Goal: Task Accomplishment & Management: Manage account settings

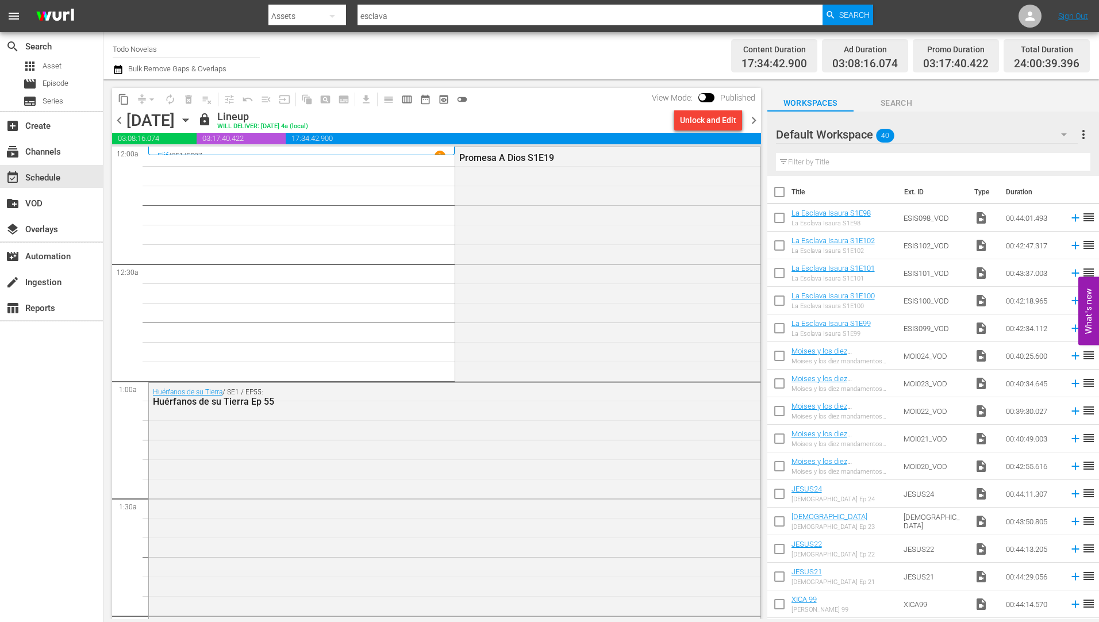
click at [188, 121] on icon "button" at bounding box center [185, 120] width 5 height 3
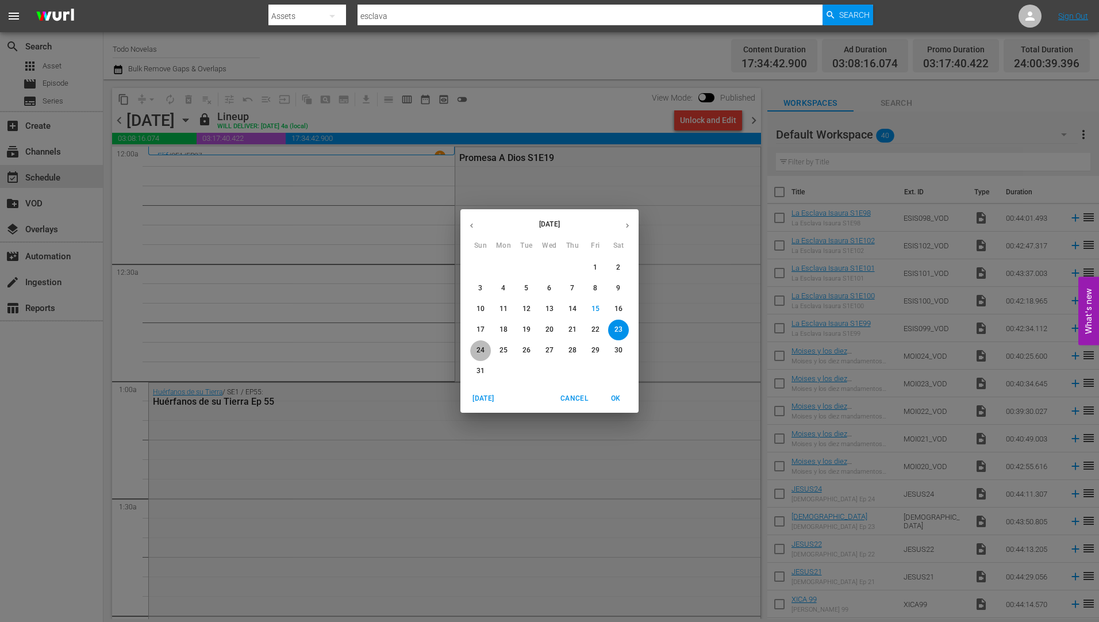
click at [477, 348] on span "24" at bounding box center [480, 351] width 21 height 10
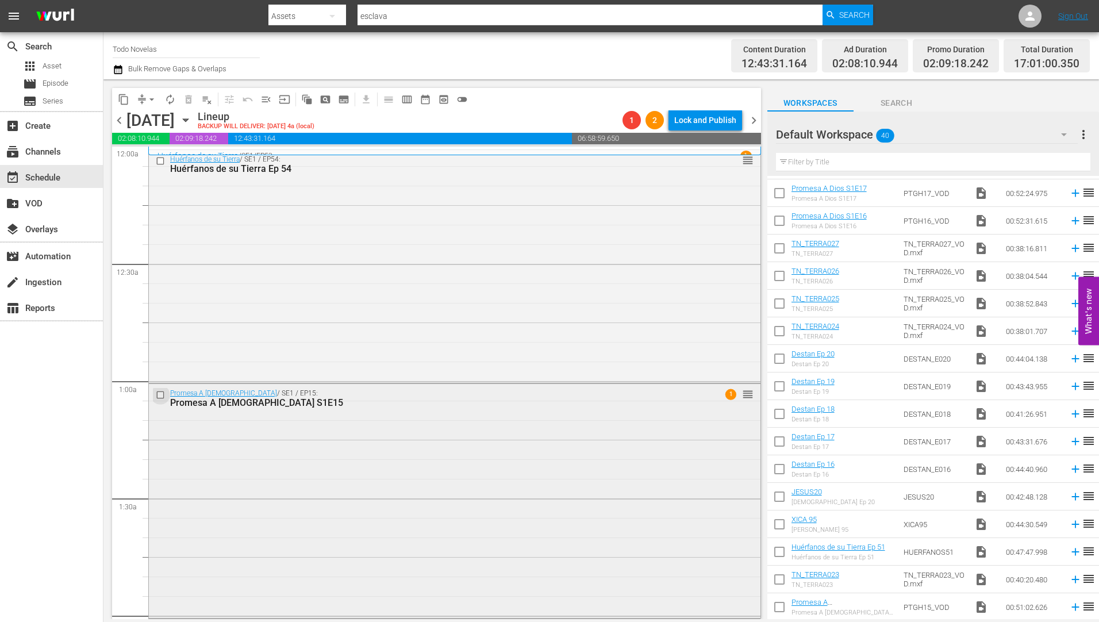
click at [158, 393] on input "checkbox" at bounding box center [162, 395] width 12 height 10
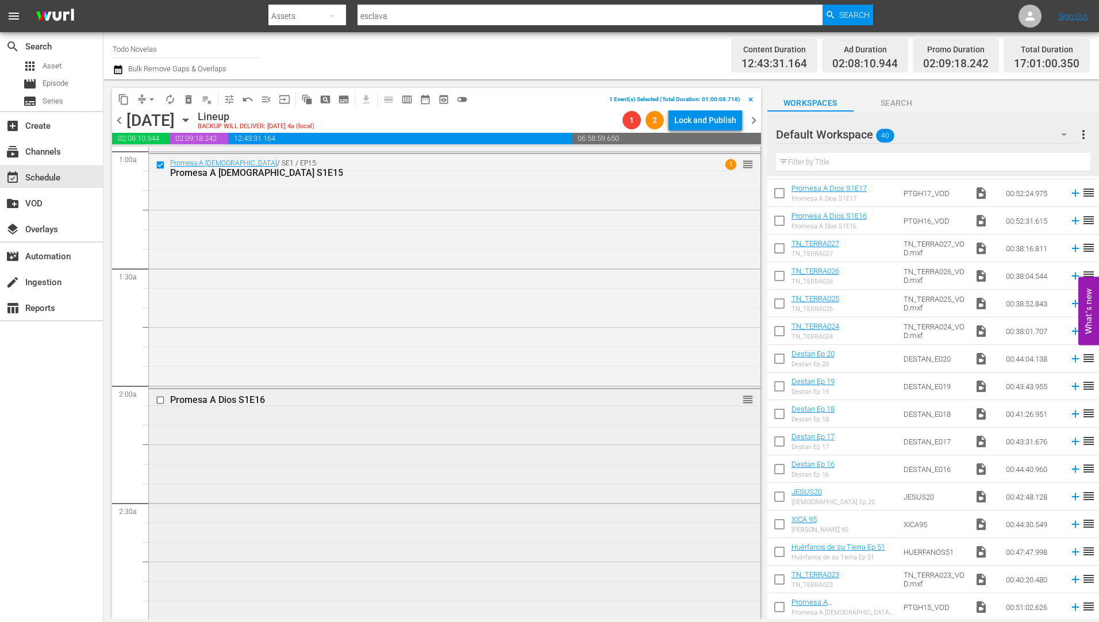
click at [162, 400] on input "checkbox" at bounding box center [162, 401] width 12 height 10
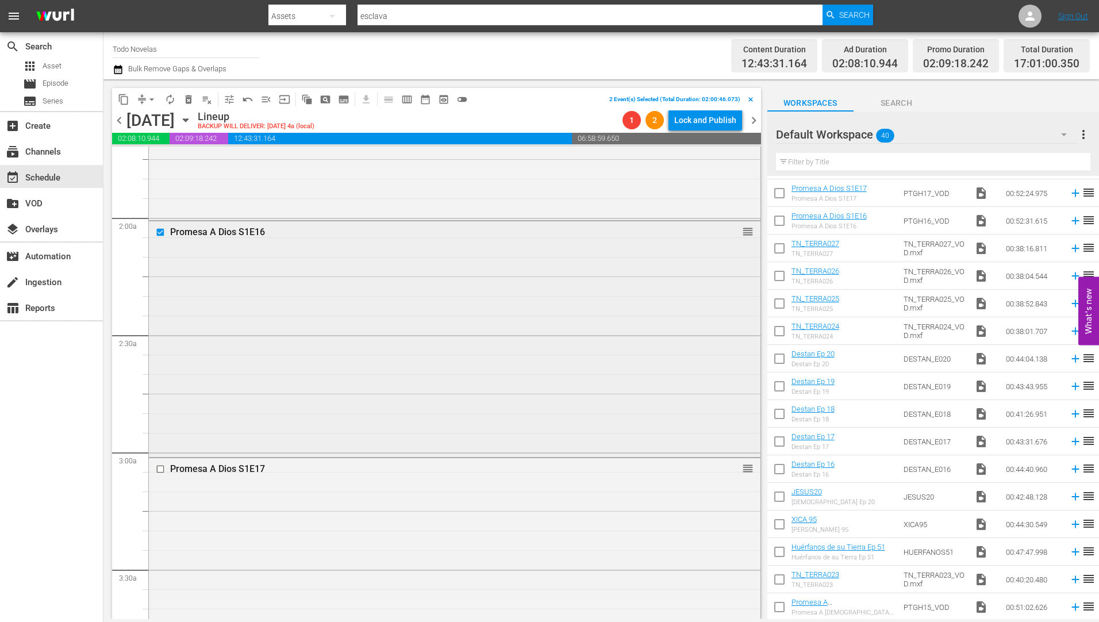
scroll to position [402, 0]
click at [160, 465] on input "checkbox" at bounding box center [162, 465] width 12 height 10
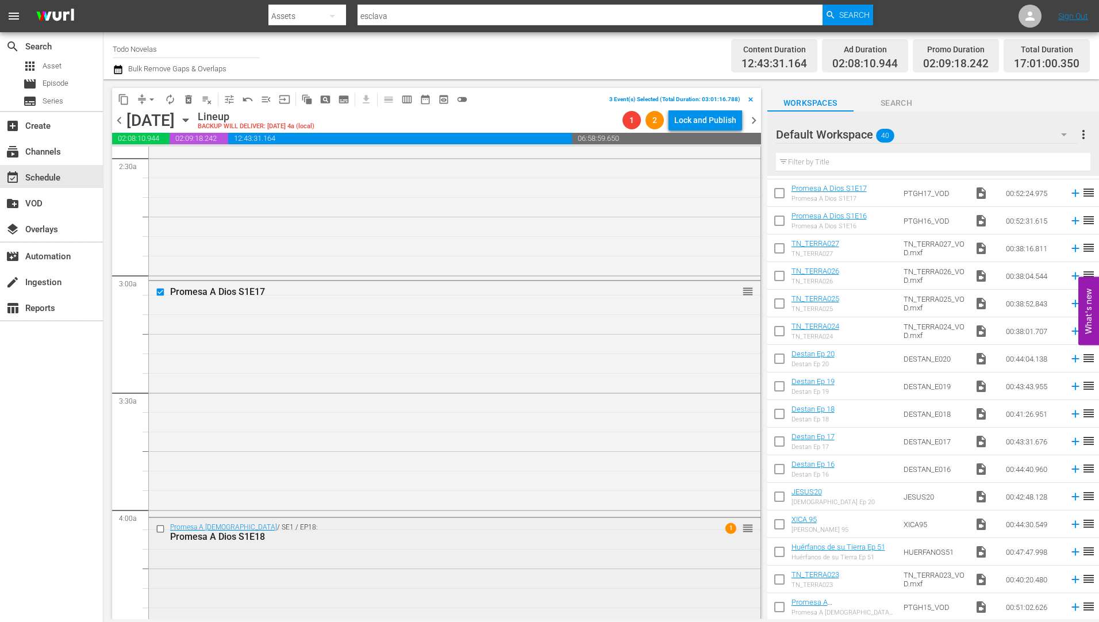
click at [161, 529] on input "checkbox" at bounding box center [162, 529] width 12 height 10
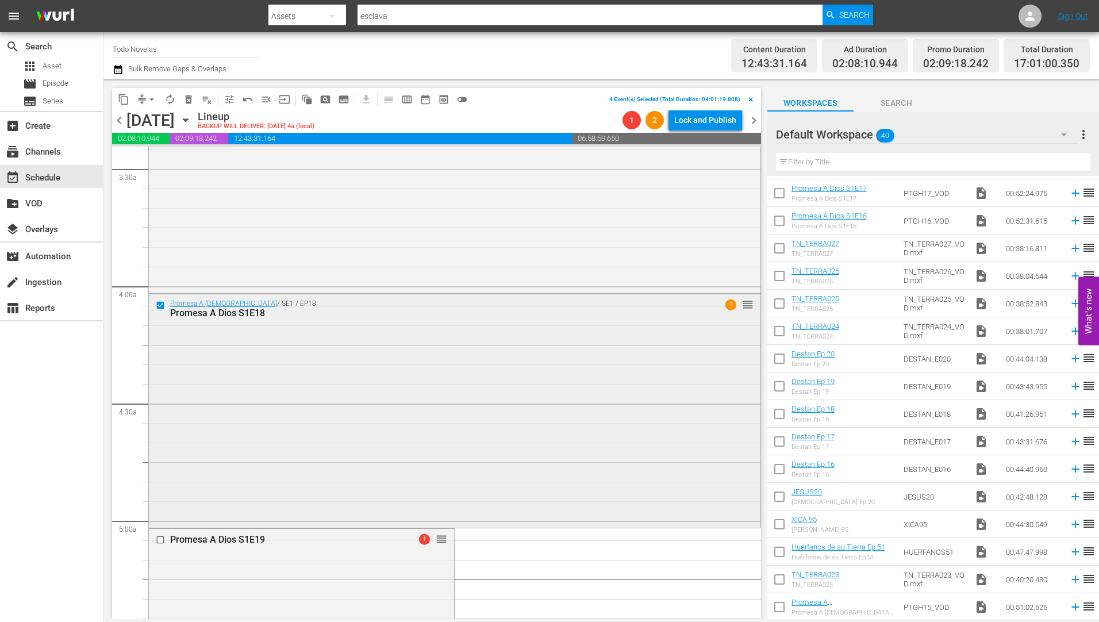
scroll to position [805, 0]
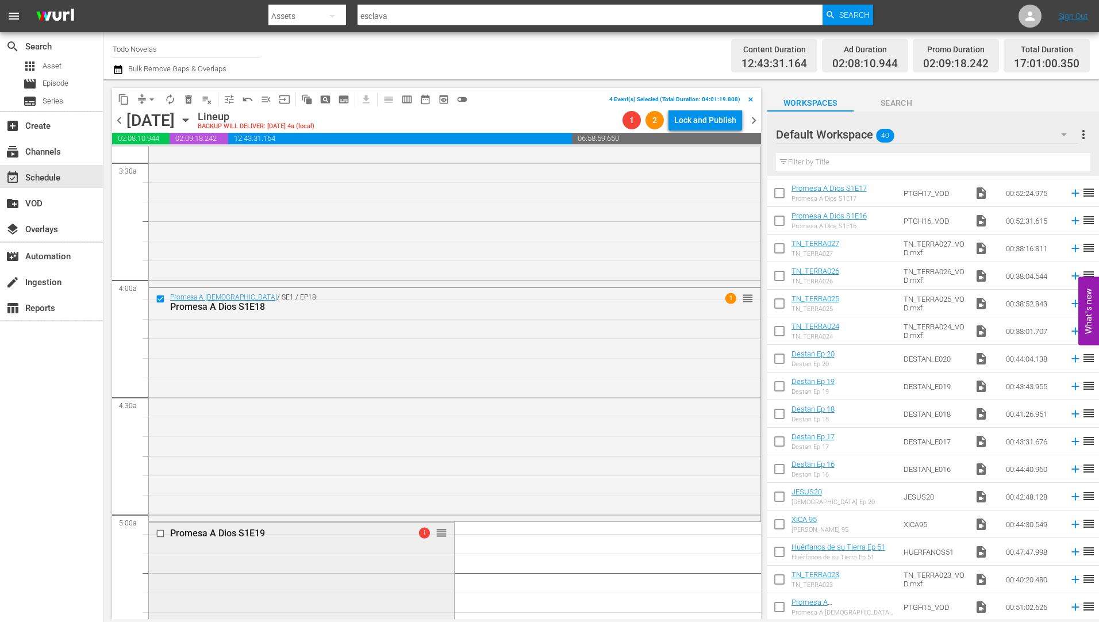
click at [160, 533] on input "checkbox" at bounding box center [162, 534] width 12 height 10
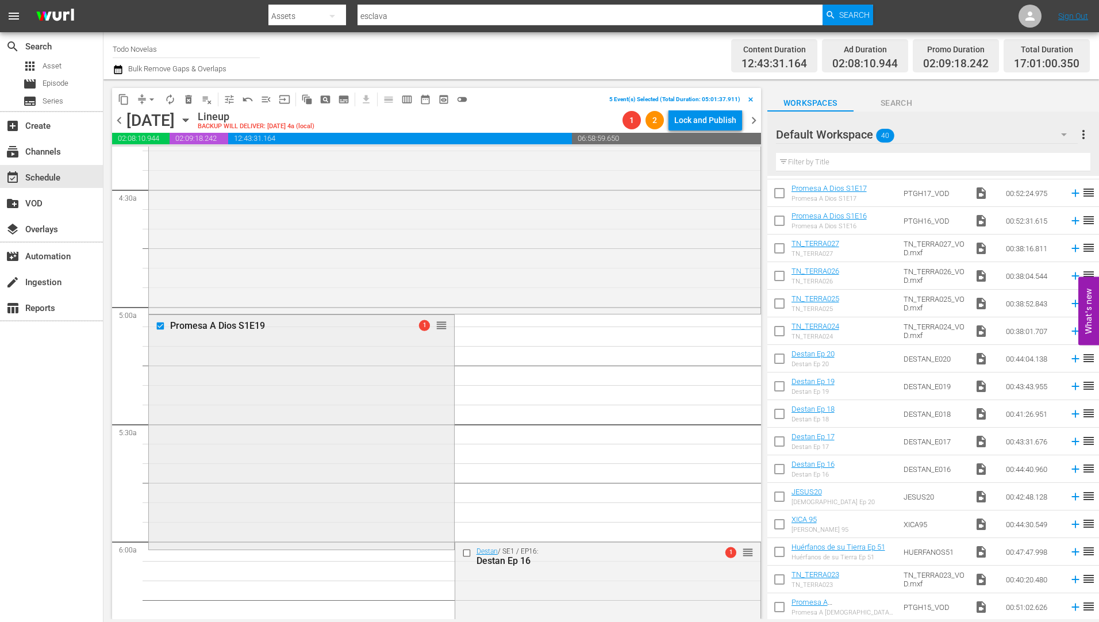
scroll to position [1035, 0]
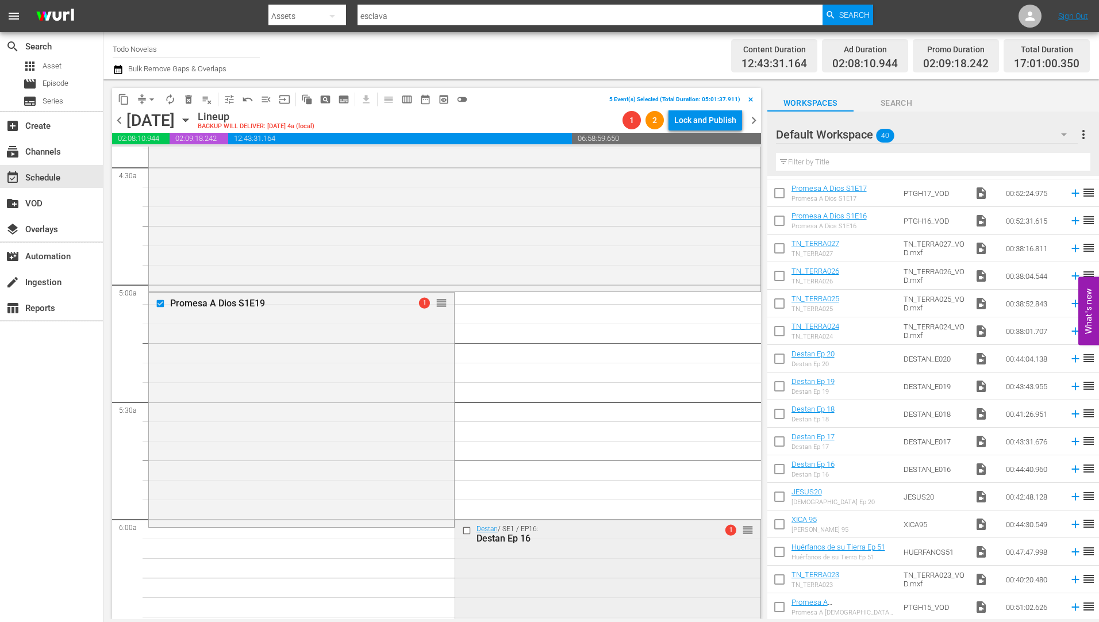
click at [462, 531] on input "checkbox" at bounding box center [468, 530] width 12 height 10
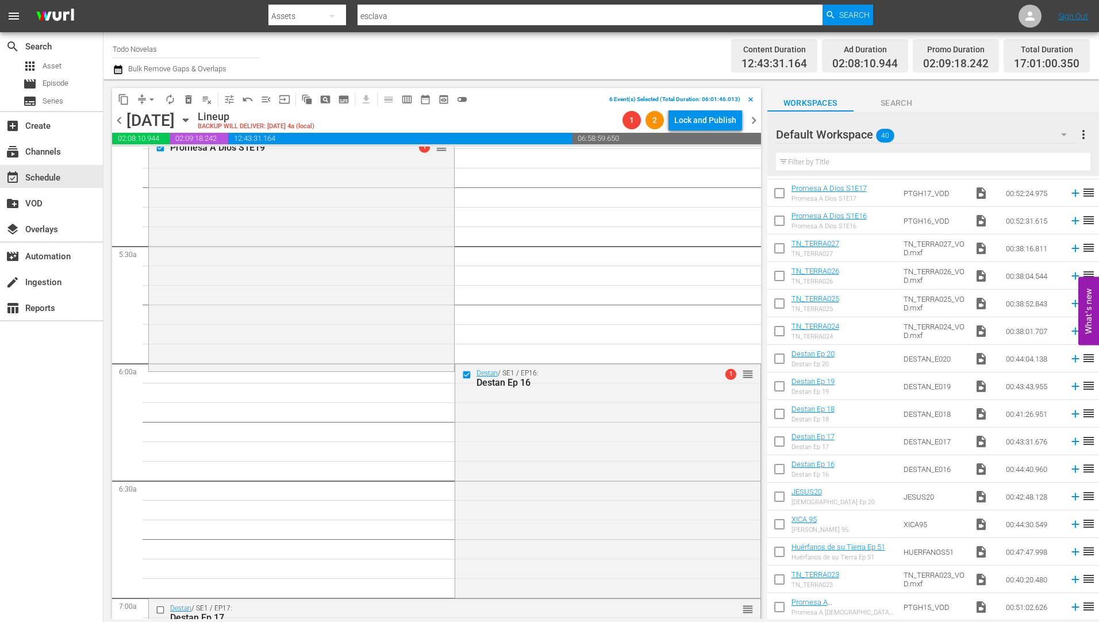
scroll to position [1207, 0]
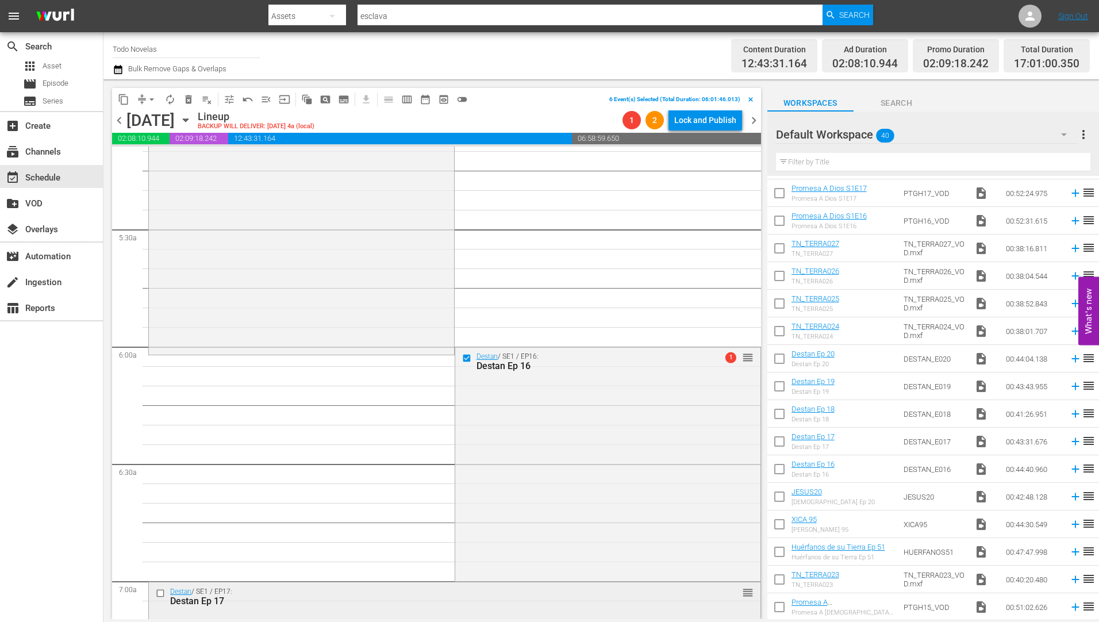
click at [158, 594] on input "checkbox" at bounding box center [162, 594] width 12 height 10
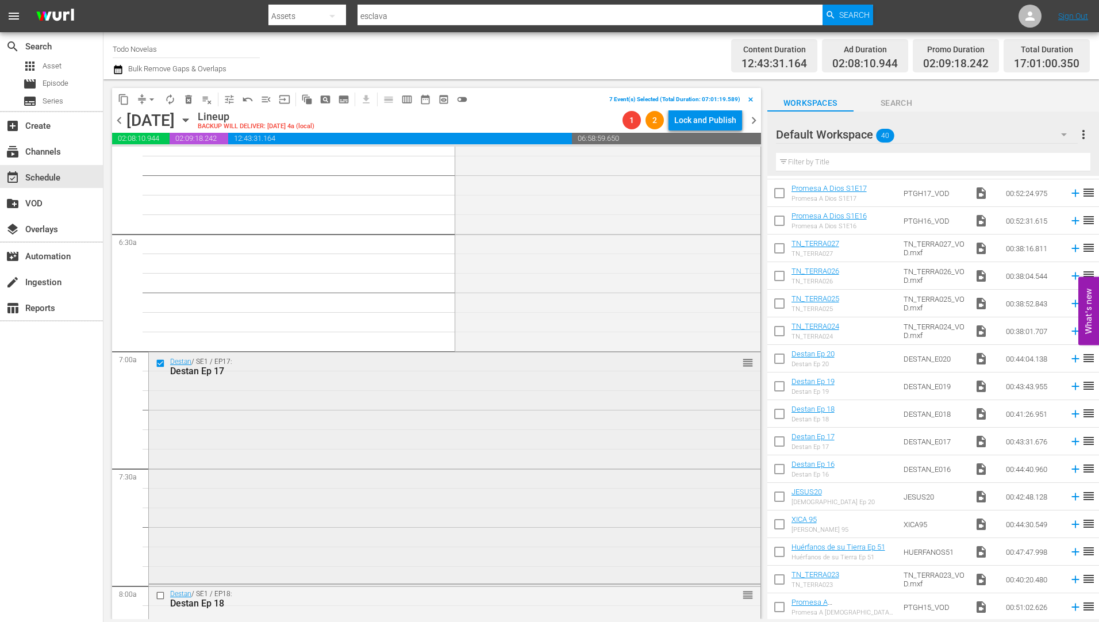
scroll to position [1610, 0]
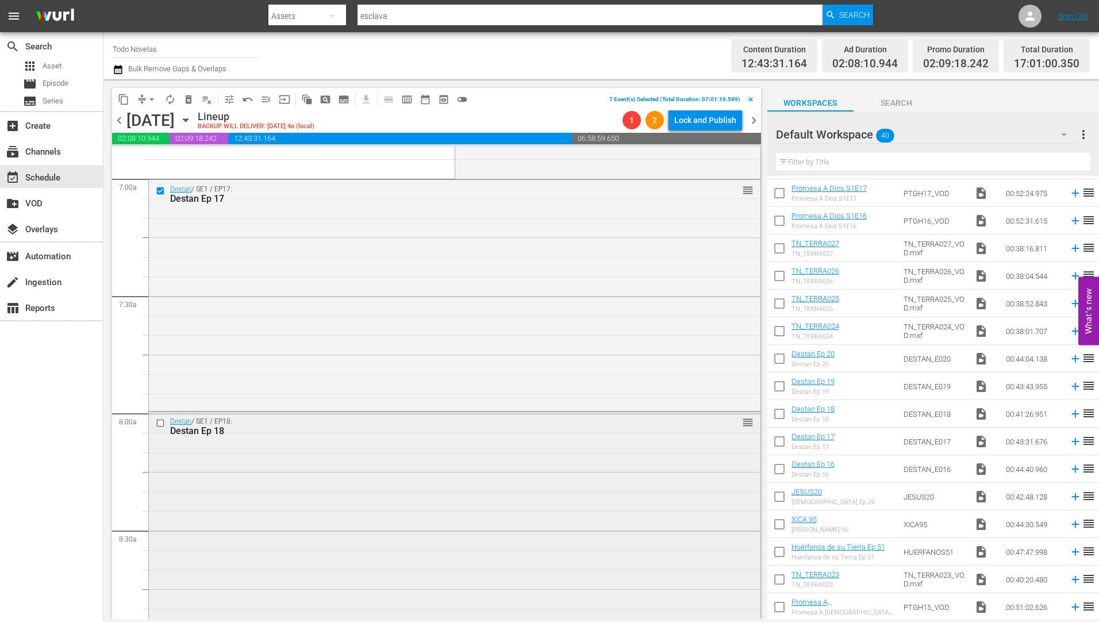
click at [159, 424] on input "checkbox" at bounding box center [162, 424] width 12 height 10
click at [160, 428] on input "checkbox" at bounding box center [162, 429] width 12 height 10
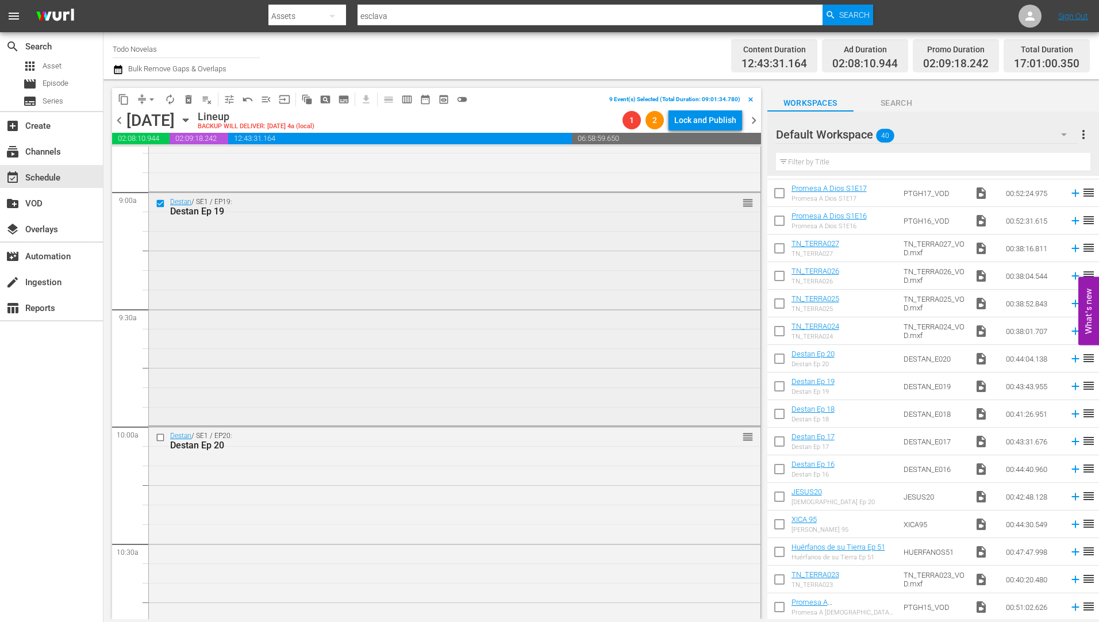
scroll to position [2070, 0]
click at [160, 431] on input "checkbox" at bounding box center [162, 434] width 12 height 10
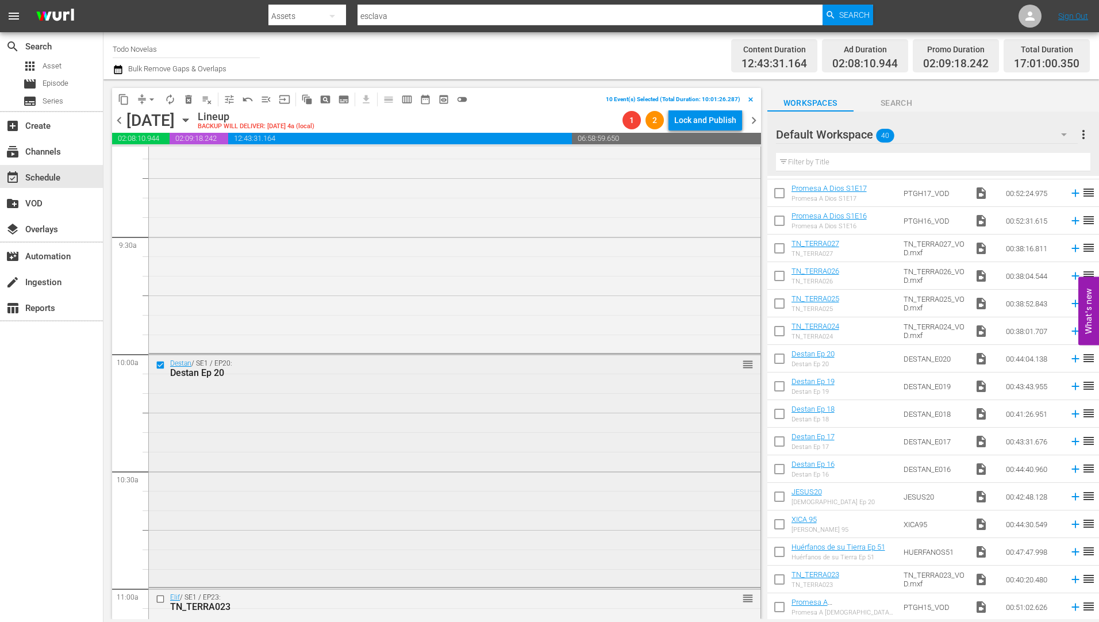
scroll to position [2300, 0]
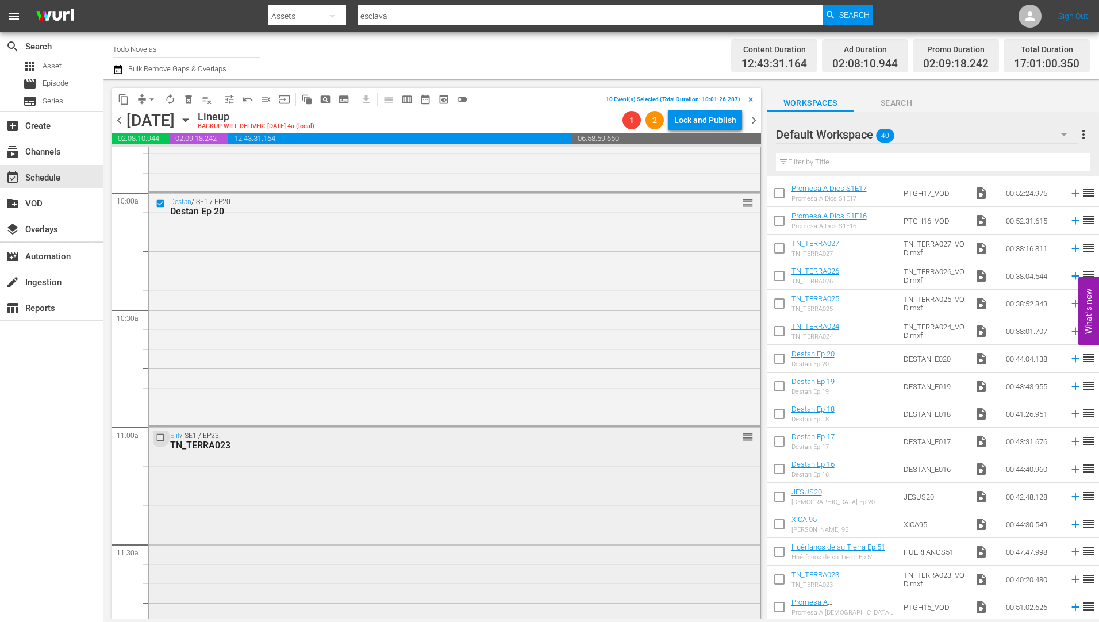
click at [159, 436] on input "checkbox" at bounding box center [162, 438] width 12 height 10
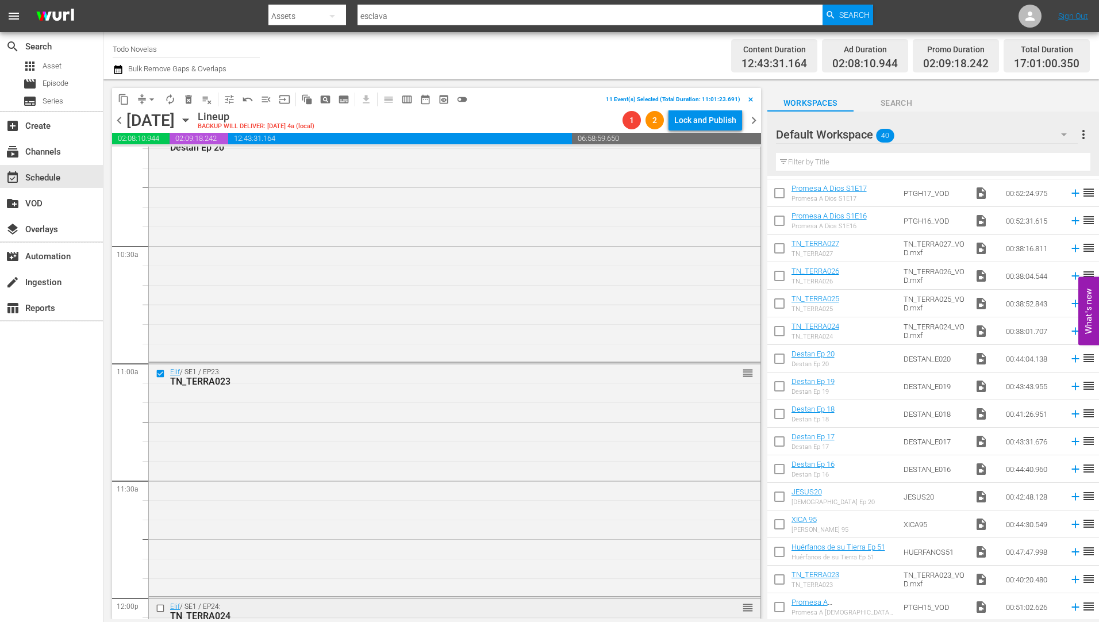
scroll to position [2530, 0]
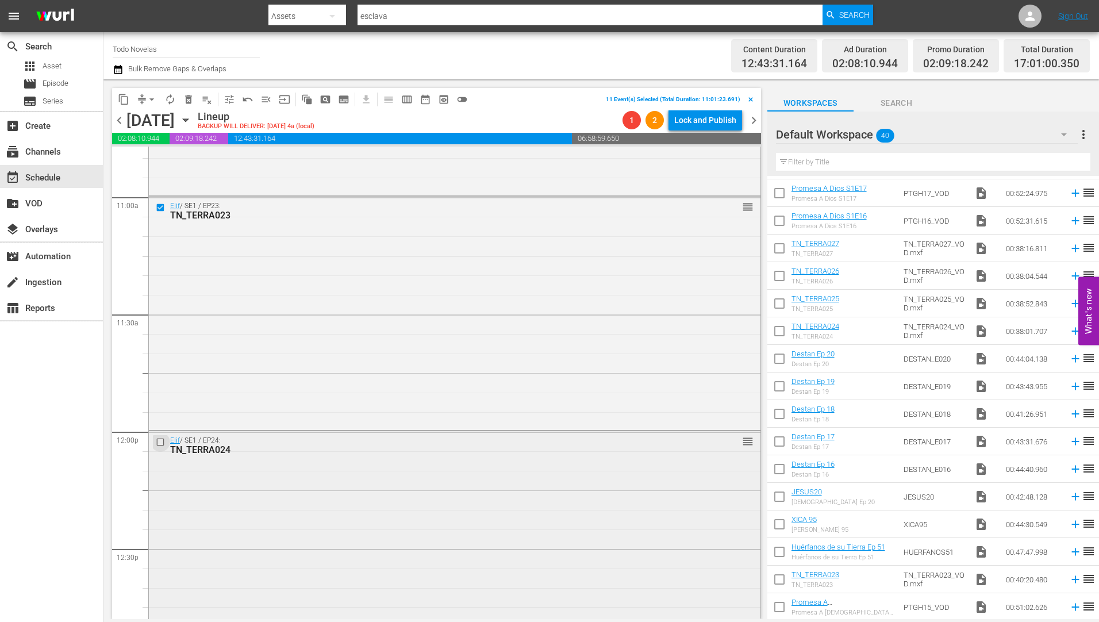
click at [160, 443] on input "checkbox" at bounding box center [162, 442] width 12 height 10
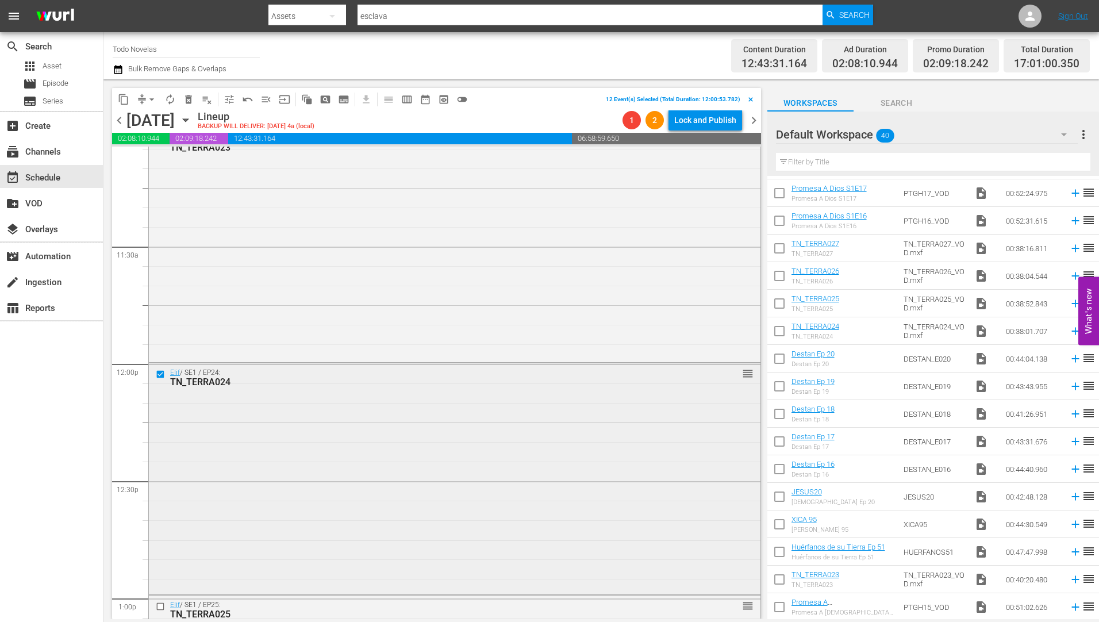
scroll to position [2702, 0]
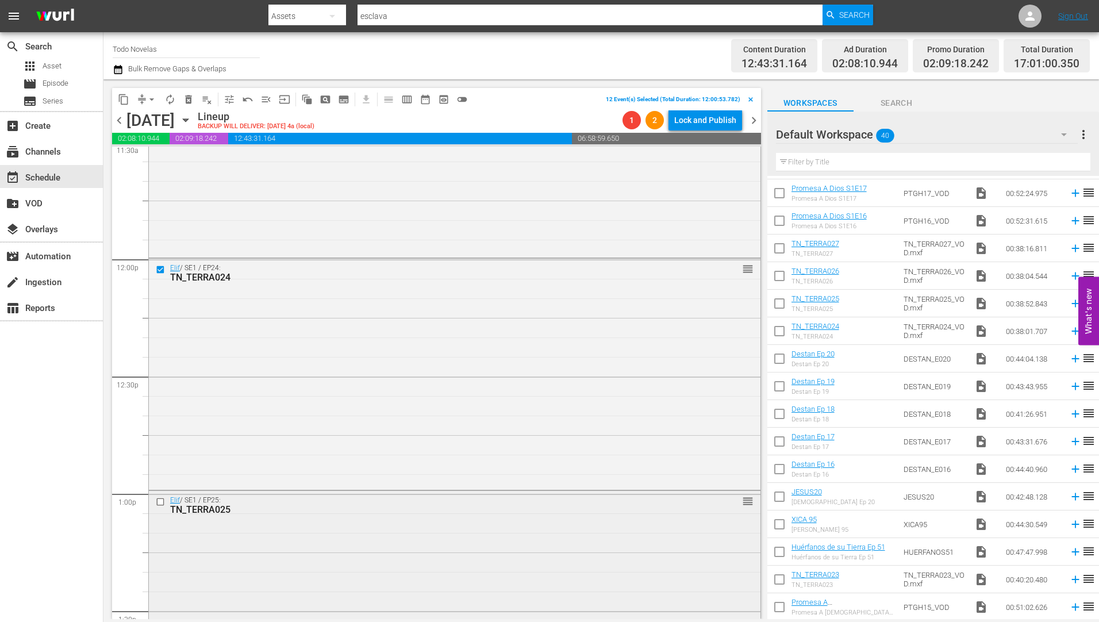
click at [162, 501] on input "checkbox" at bounding box center [162, 502] width 12 height 10
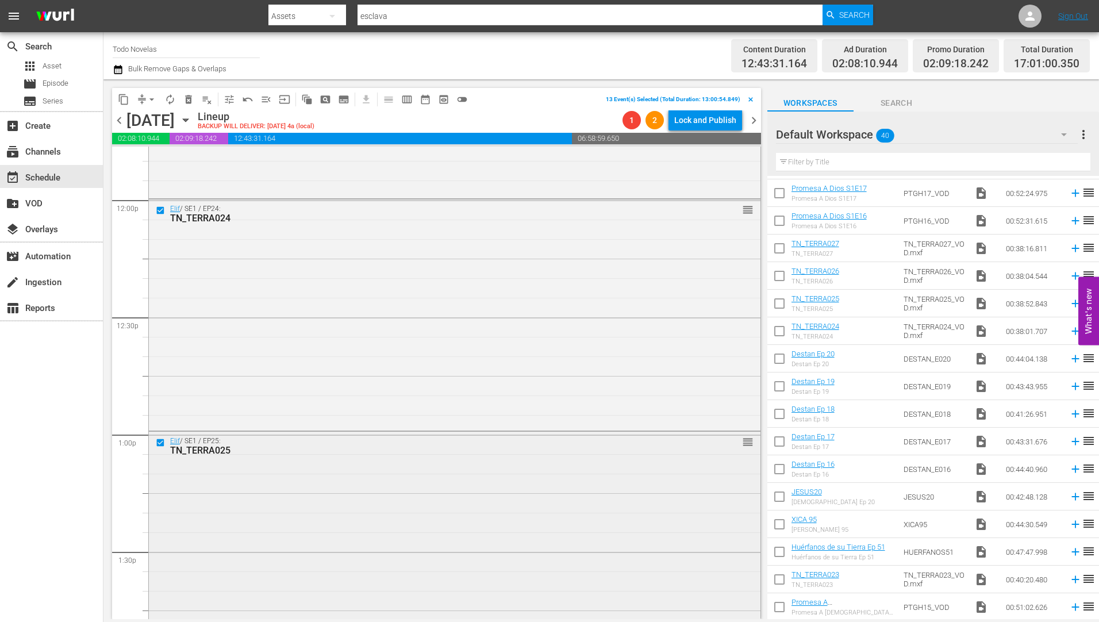
scroll to position [2932, 0]
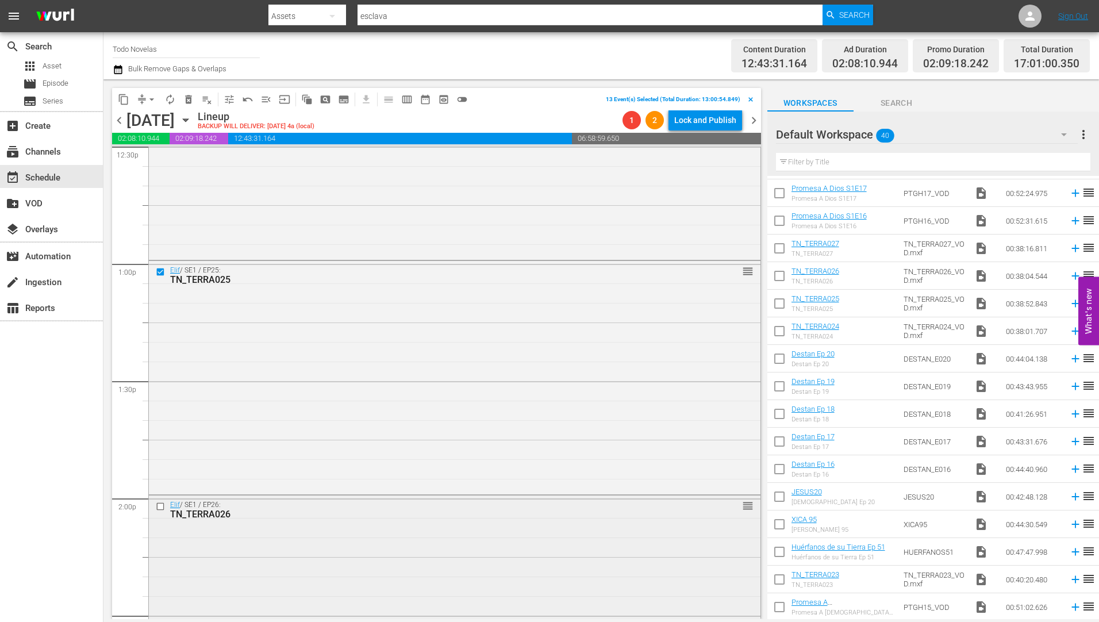
click at [161, 507] on input "checkbox" at bounding box center [162, 507] width 12 height 10
click at [159, 512] on input "checkbox" at bounding box center [162, 512] width 12 height 10
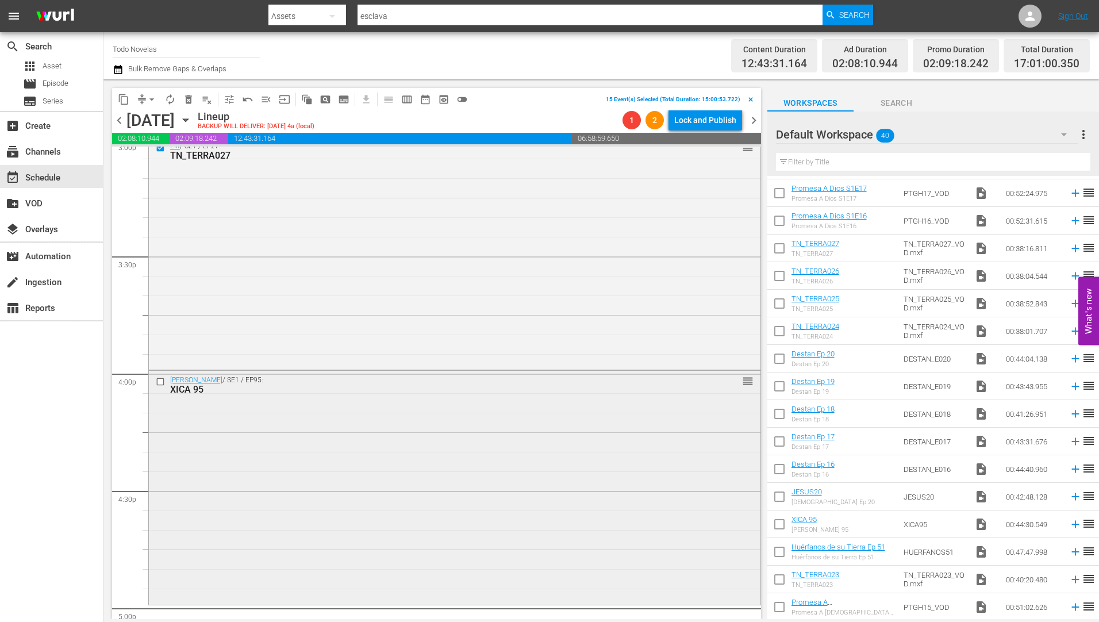
scroll to position [3565, 0]
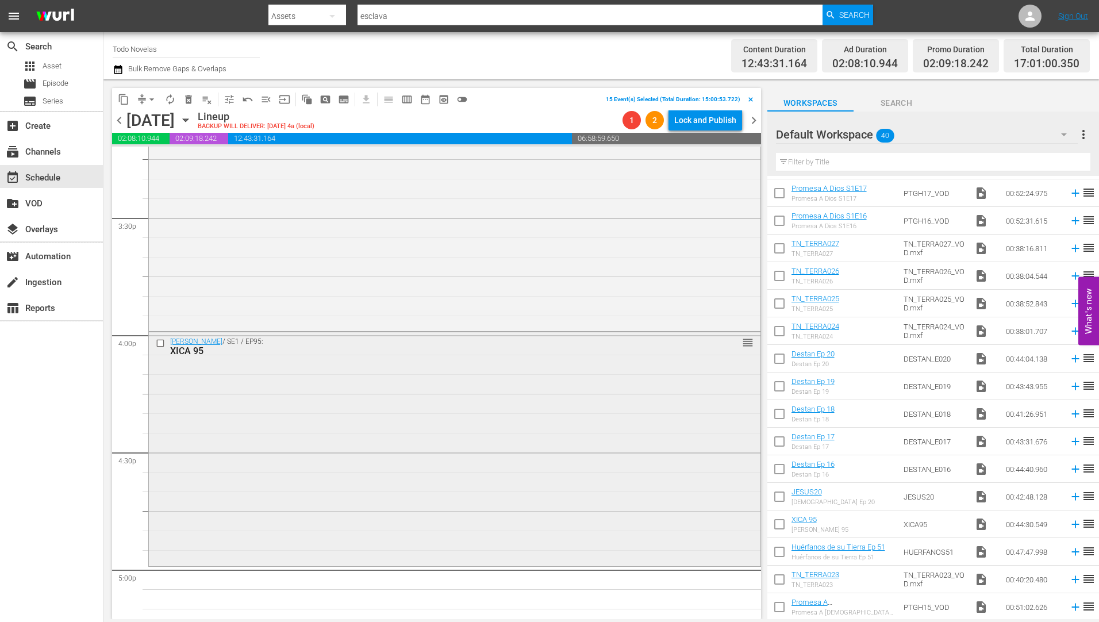
click at [159, 343] on input "checkbox" at bounding box center [162, 344] width 12 height 10
click at [187, 94] on span "delete_forever_outlined" at bounding box center [188, 99] width 11 height 11
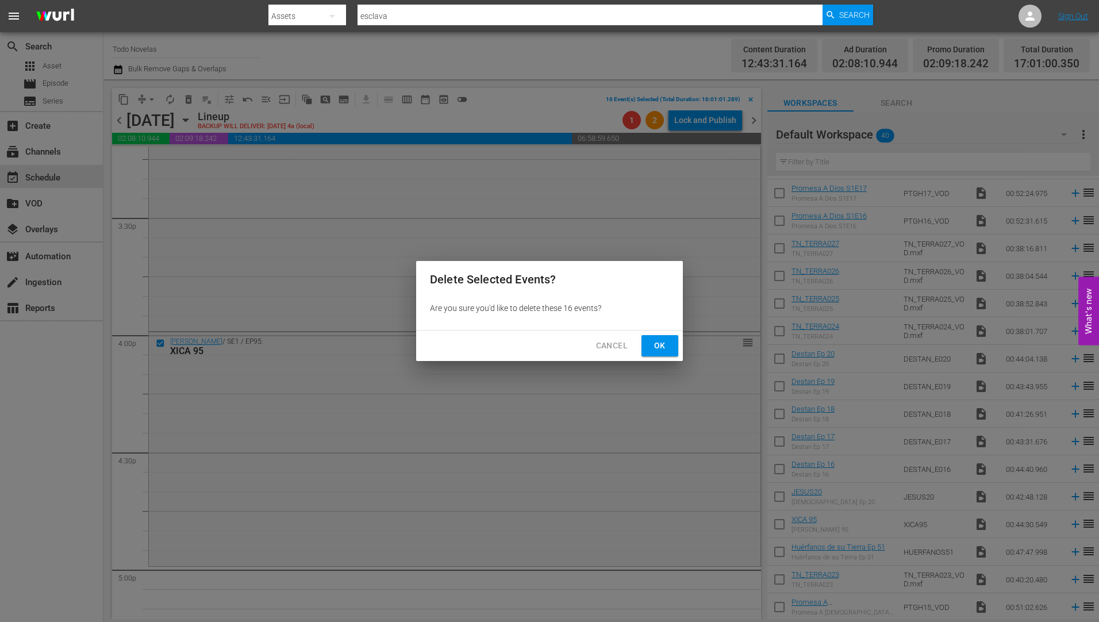
click at [660, 342] on span "Ok" at bounding box center [660, 346] width 18 height 14
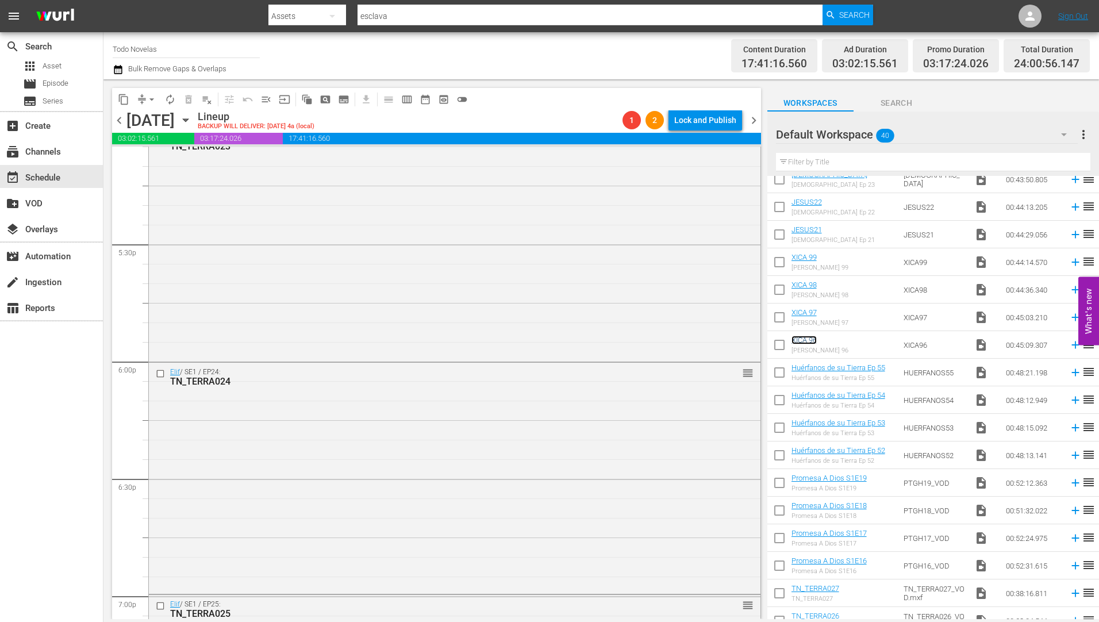
scroll to position [3720, 0]
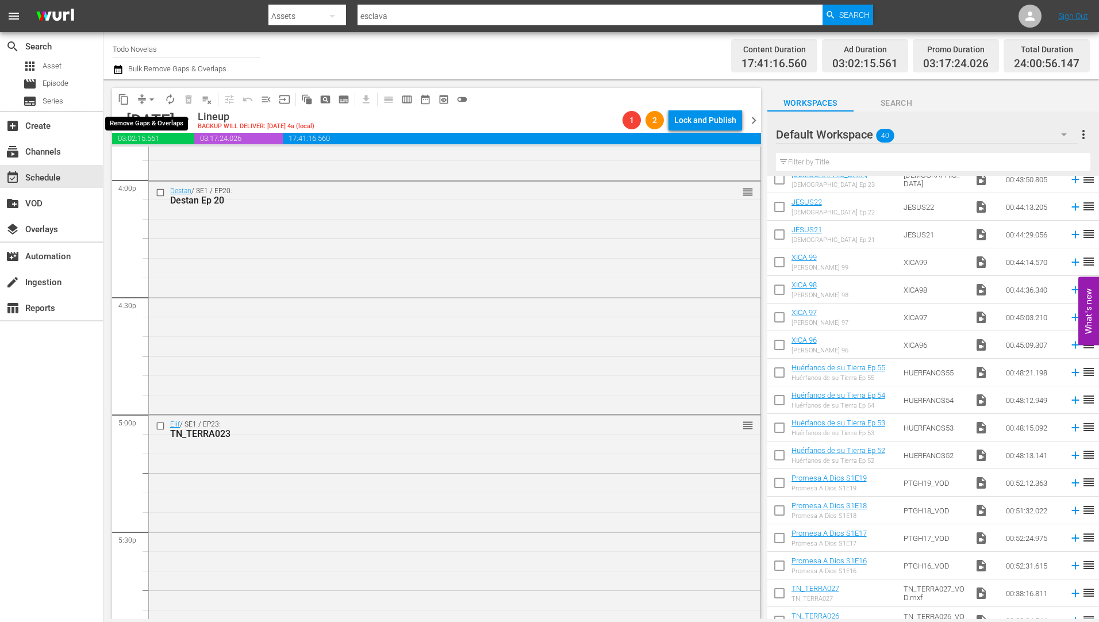
click at [151, 98] on span "arrow_drop_down" at bounding box center [151, 99] width 11 height 11
click at [139, 122] on li "Align to Midnight" at bounding box center [152, 122] width 121 height 19
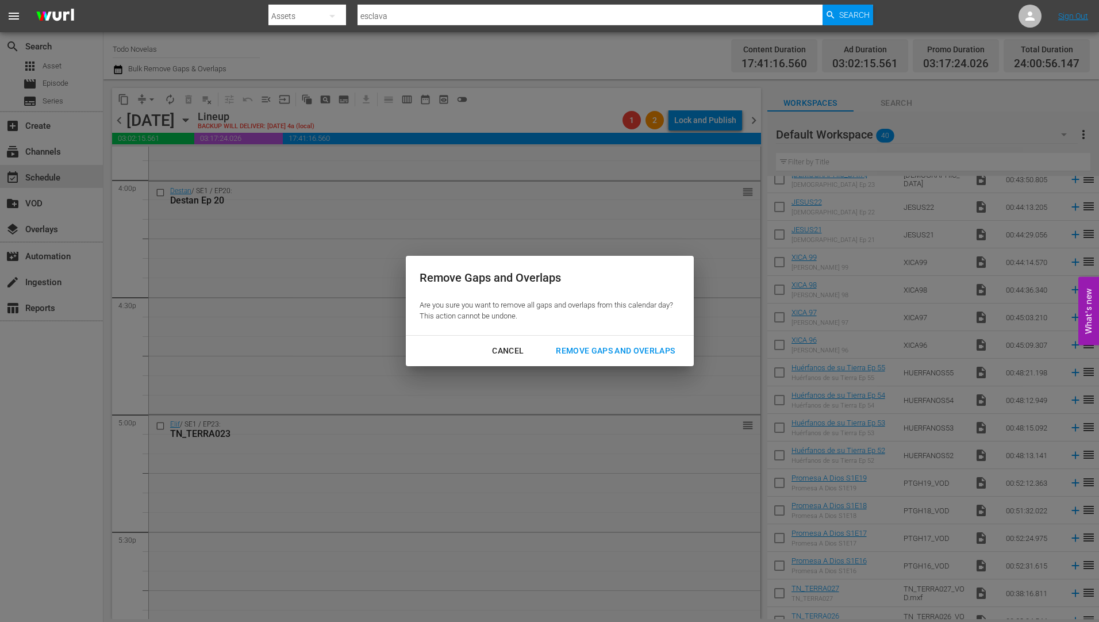
click at [634, 346] on div "Remove Gaps and Overlaps" at bounding box center [615, 351] width 137 height 14
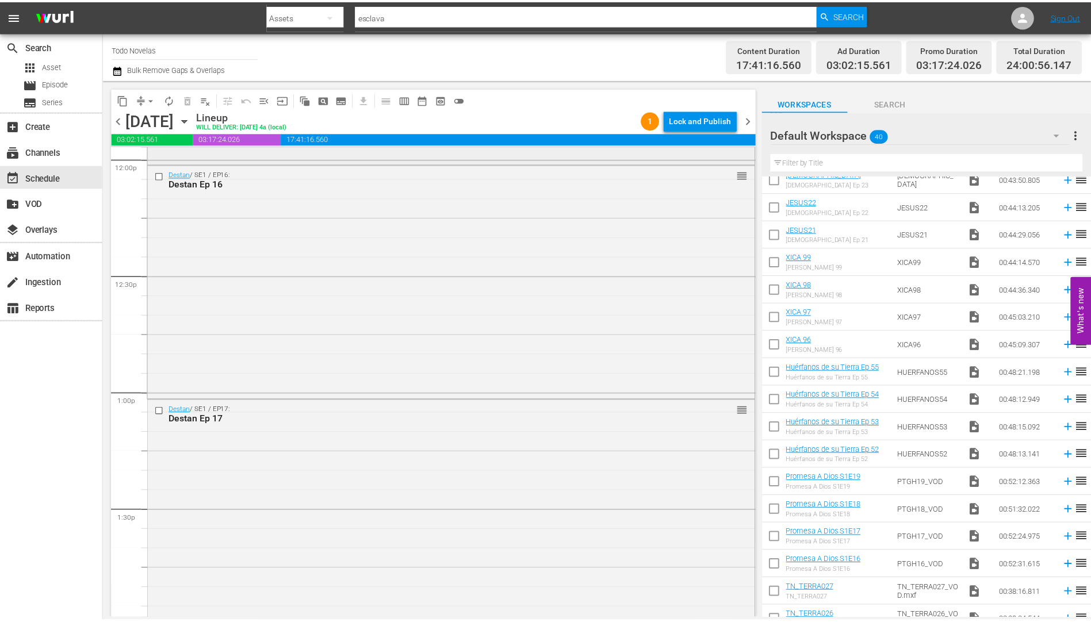
scroll to position [2803, 0]
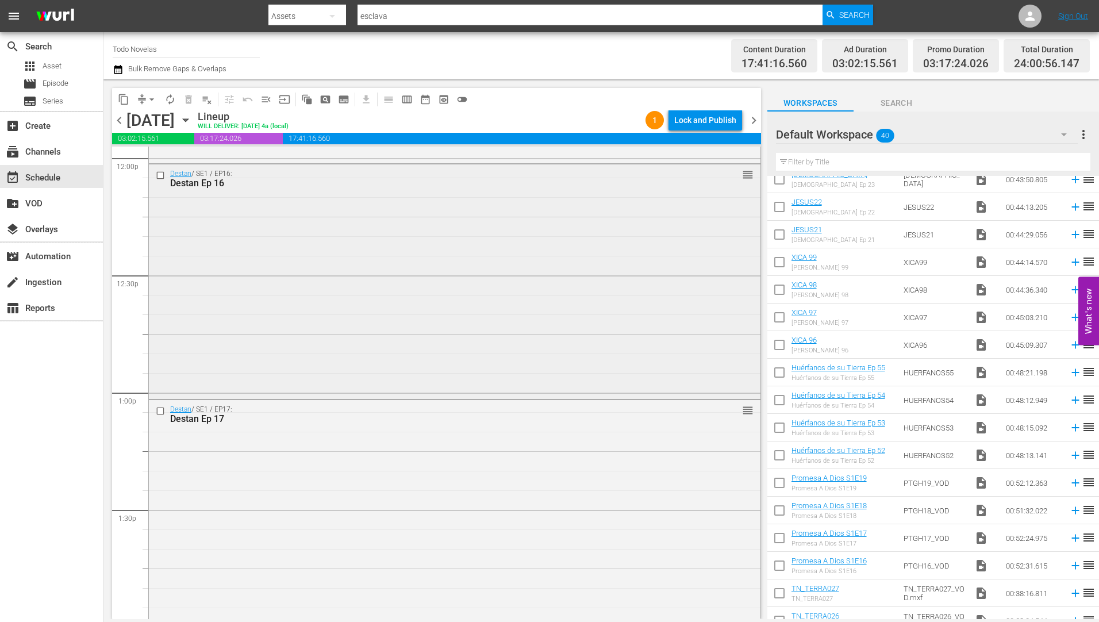
click at [206, 183] on div "Destan Ep 16" at bounding box center [433, 183] width 526 height 11
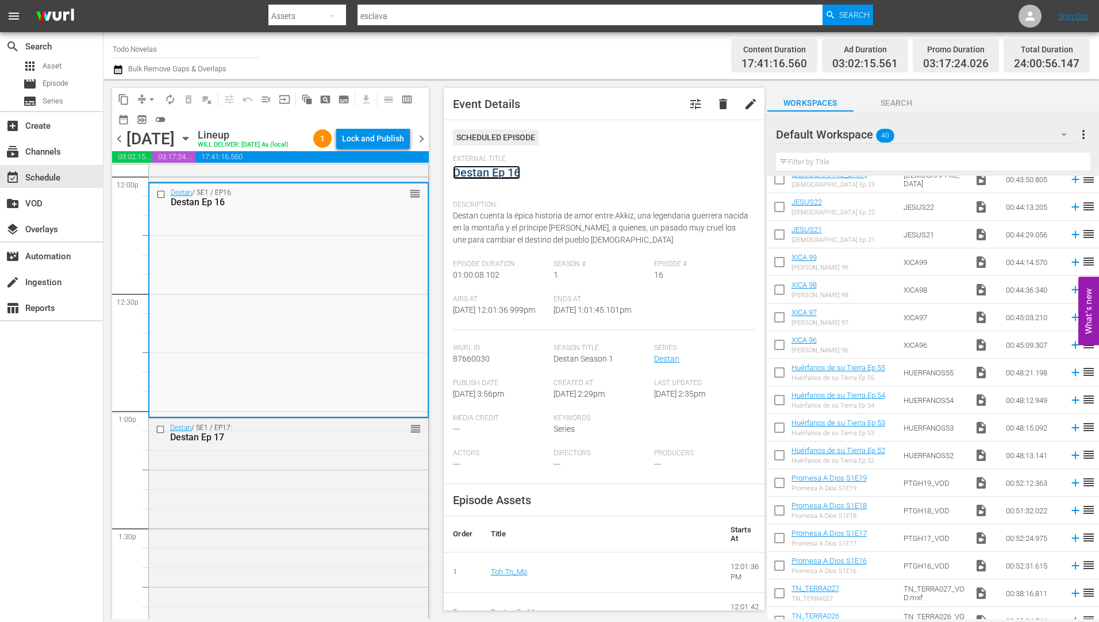
click at [479, 168] on link "Destan Ep 16" at bounding box center [486, 173] width 67 height 14
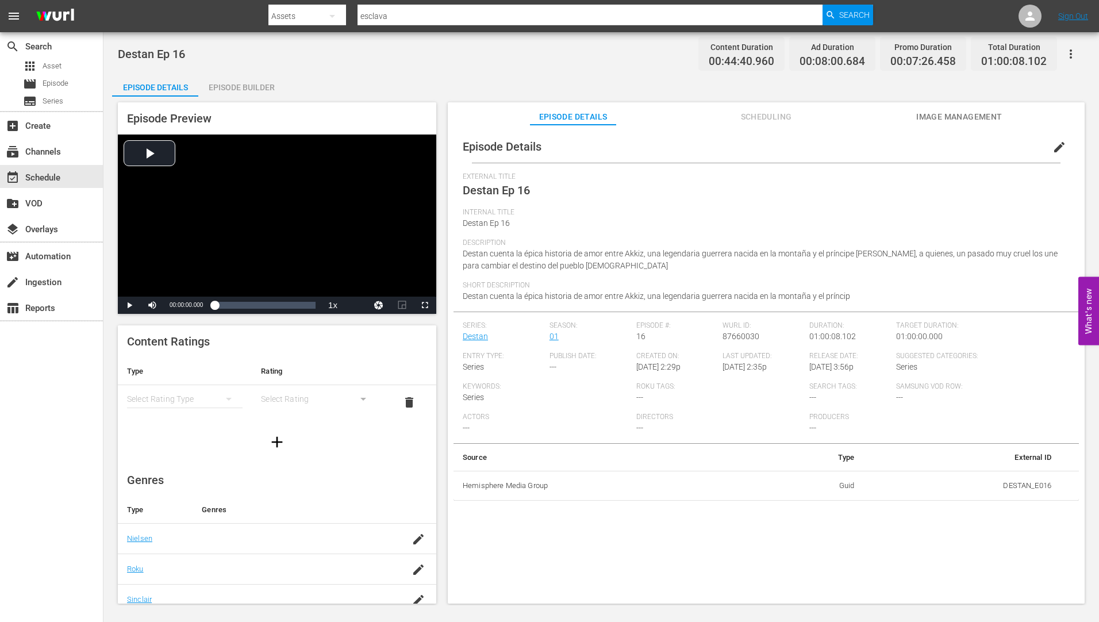
click at [241, 86] on div "Episode Builder" at bounding box center [241, 88] width 86 height 28
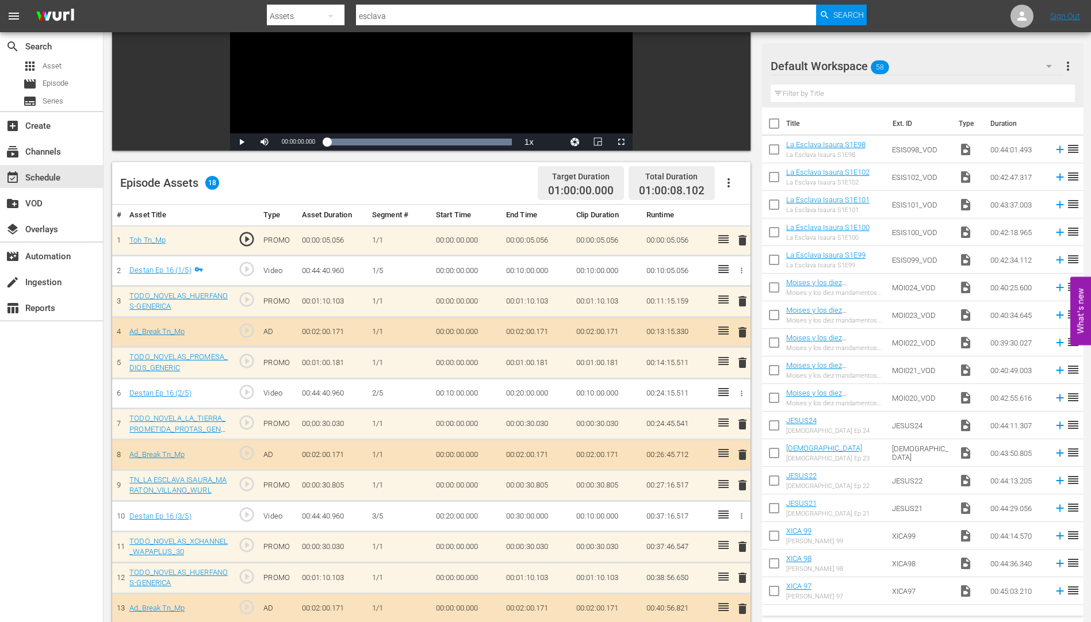
scroll to position [336, 0]
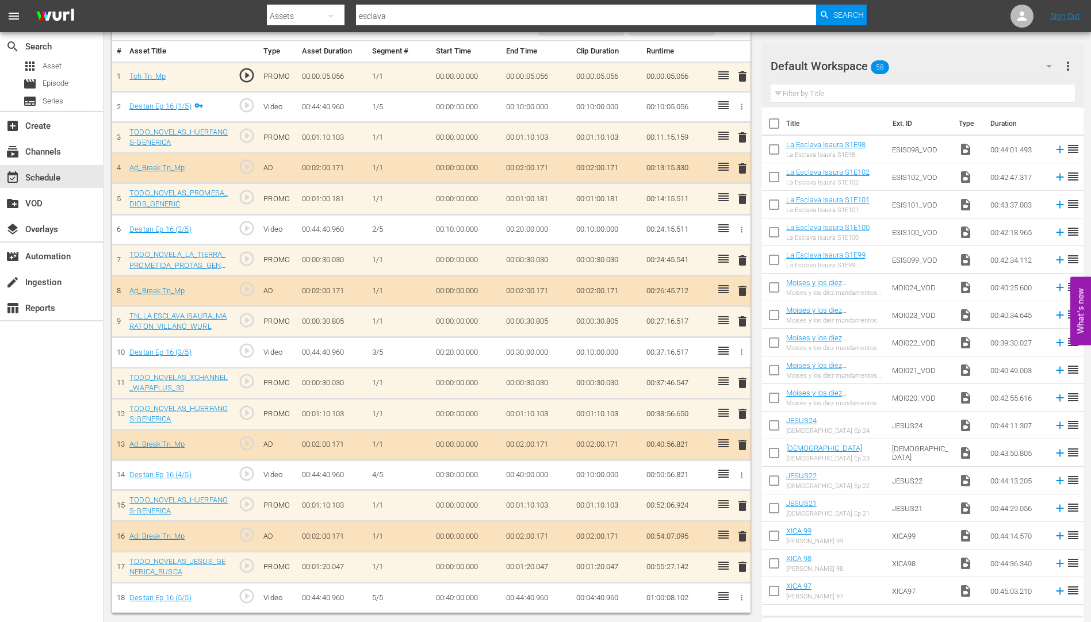
click at [743, 385] on span "delete" at bounding box center [742, 383] width 14 height 14
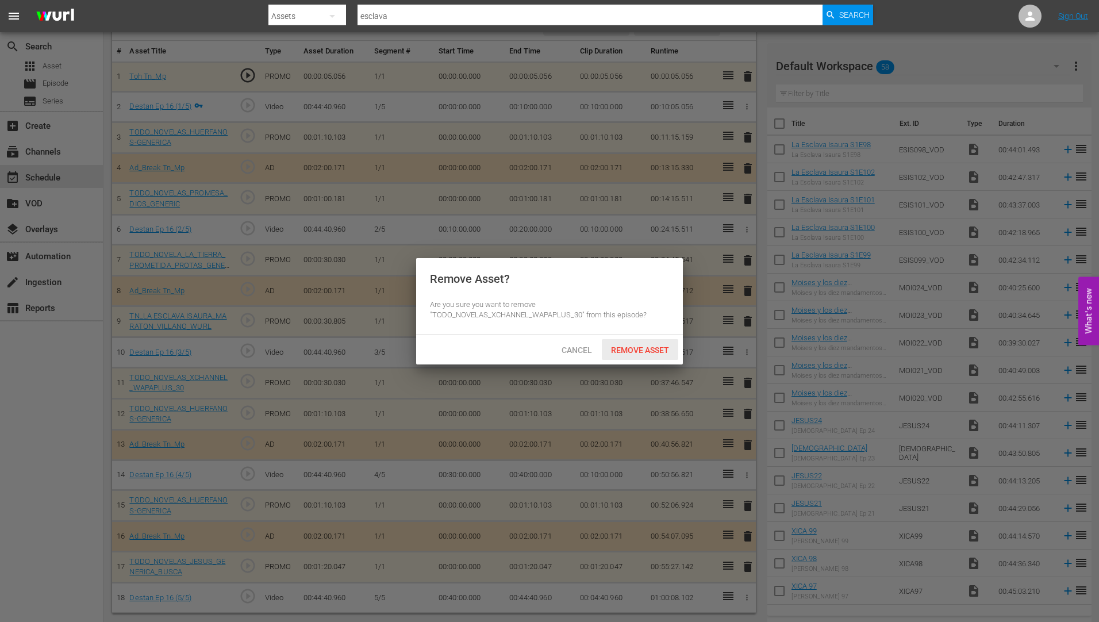
click at [642, 346] on span "Remove Asset" at bounding box center [640, 350] width 76 height 9
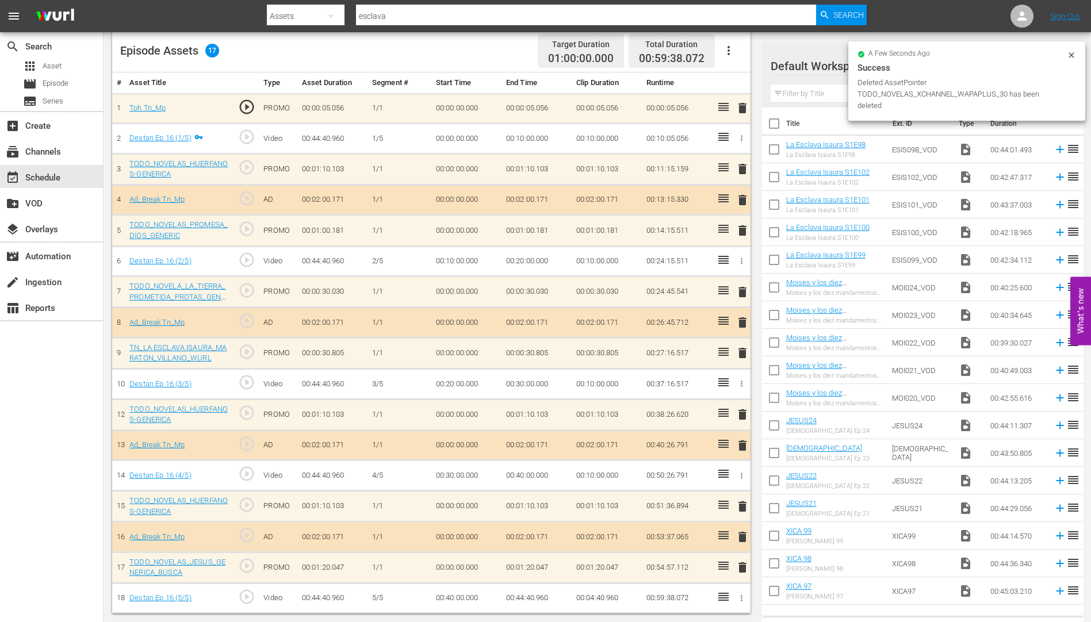
scroll to position [305, 0]
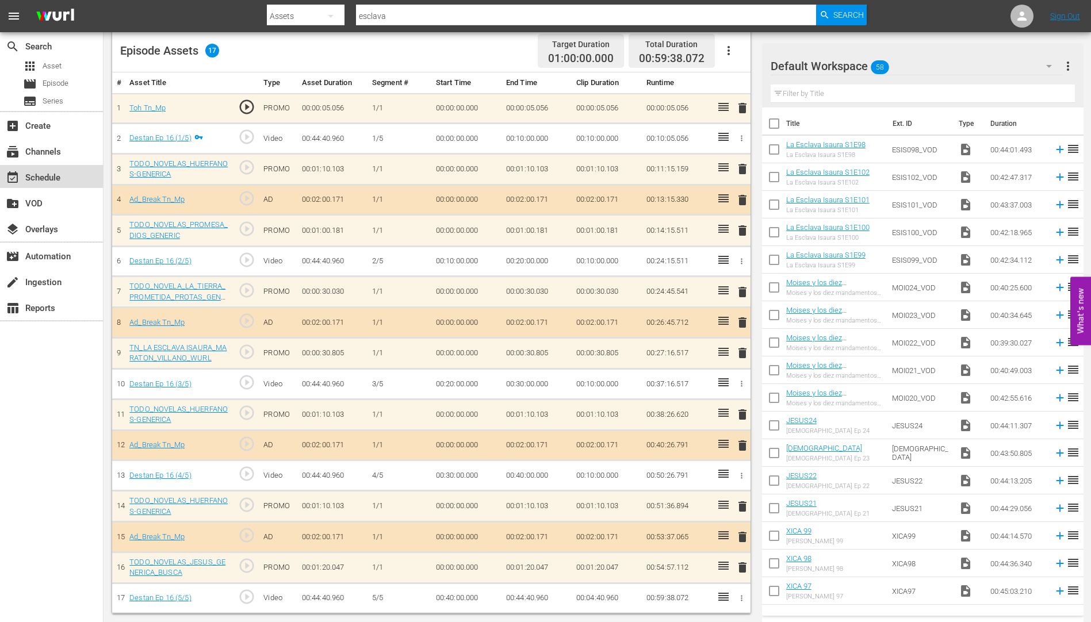
click at [37, 177] on div "event_available Schedule" at bounding box center [32, 176] width 64 height 10
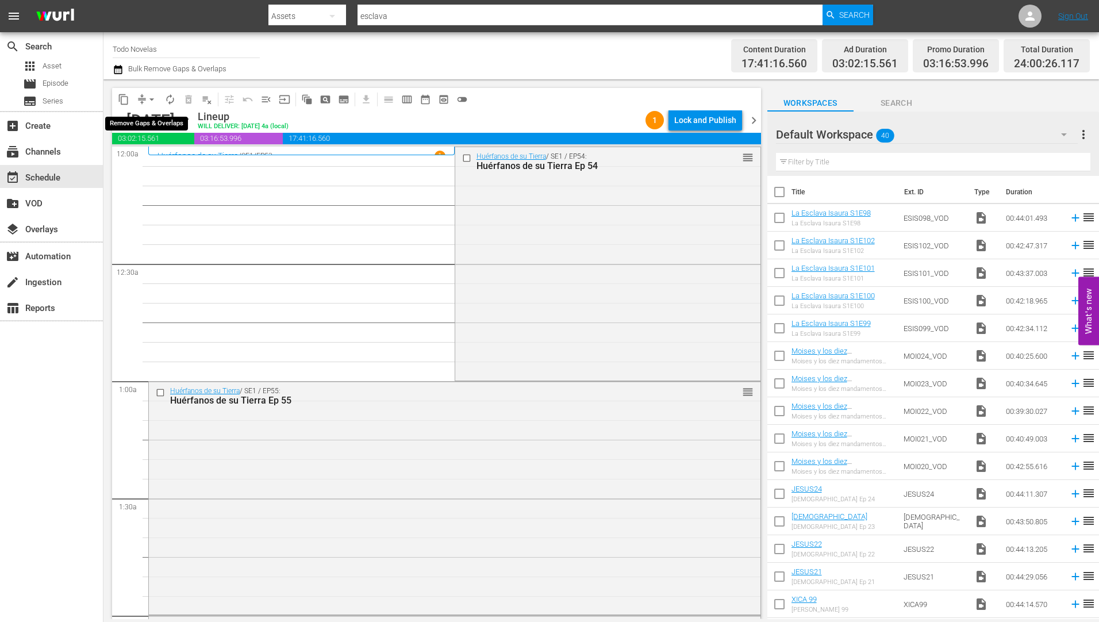
click at [150, 94] on span "arrow_drop_down" at bounding box center [151, 99] width 11 height 11
click at [141, 121] on li "Align to Midnight" at bounding box center [152, 122] width 121 height 19
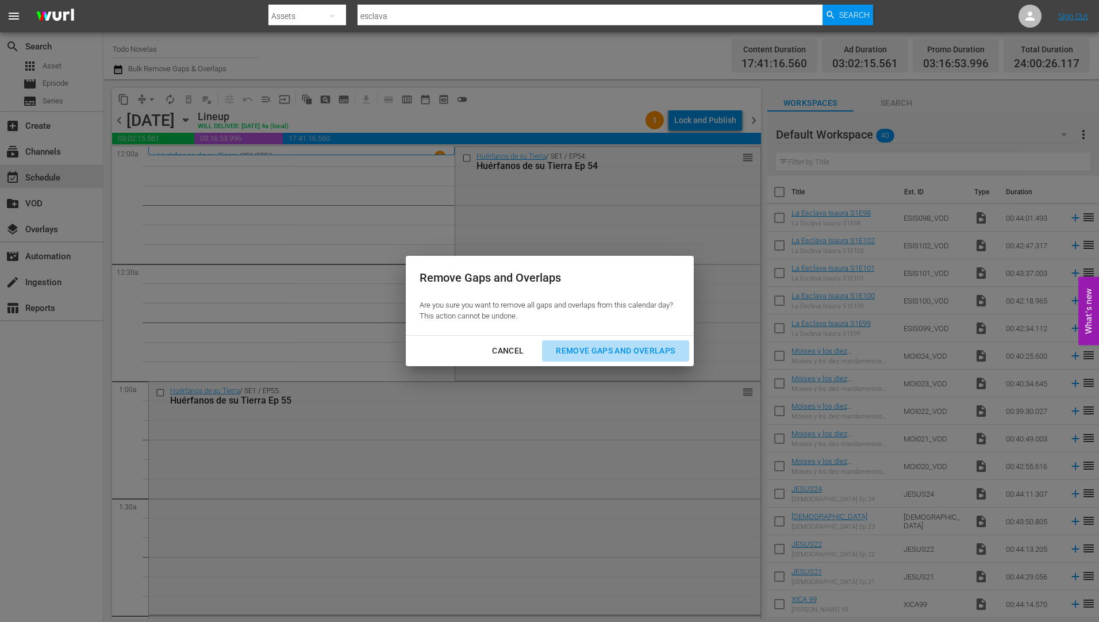
click at [619, 346] on div "Remove Gaps and Overlaps" at bounding box center [615, 351] width 137 height 14
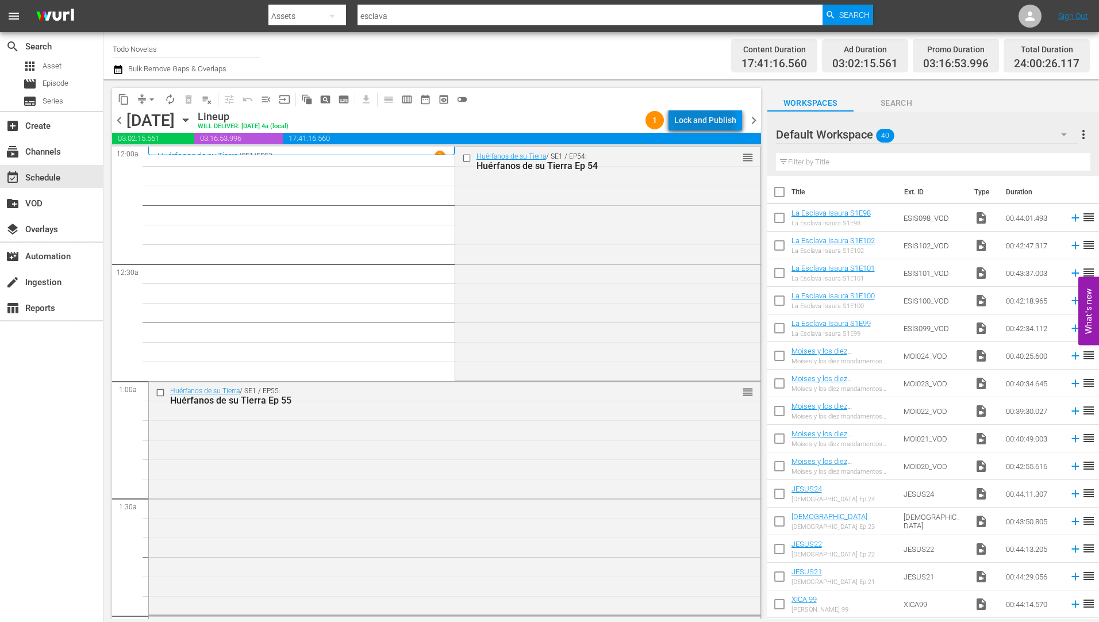
click at [707, 120] on div "Lock and Publish" at bounding box center [705, 120] width 62 height 21
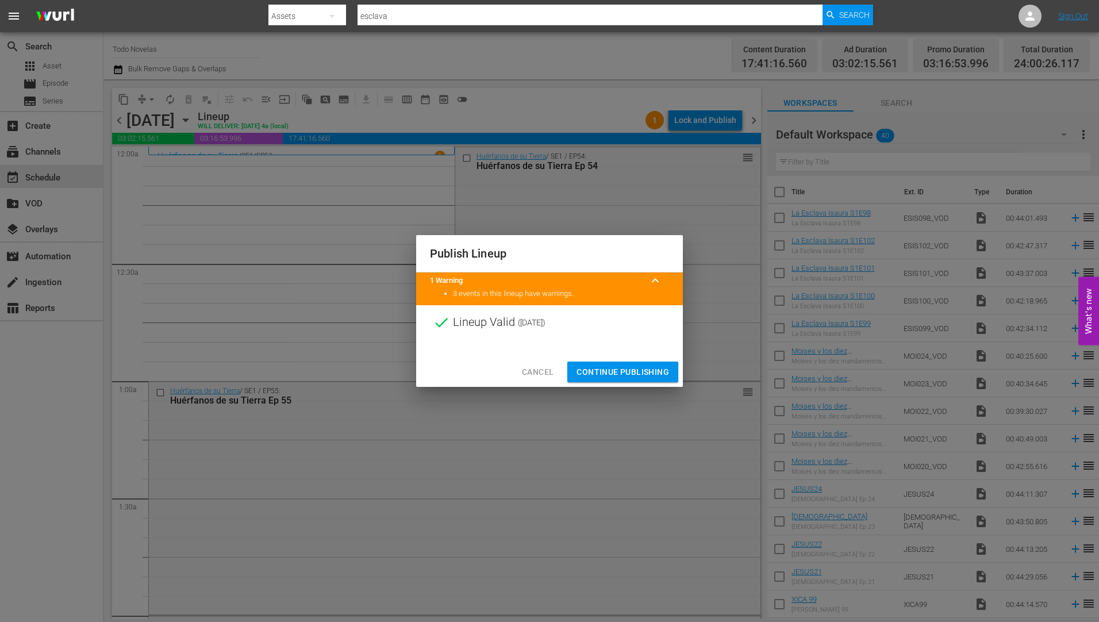
click at [603, 371] on span "Continue Publishing" at bounding box center [623, 372] width 93 height 14
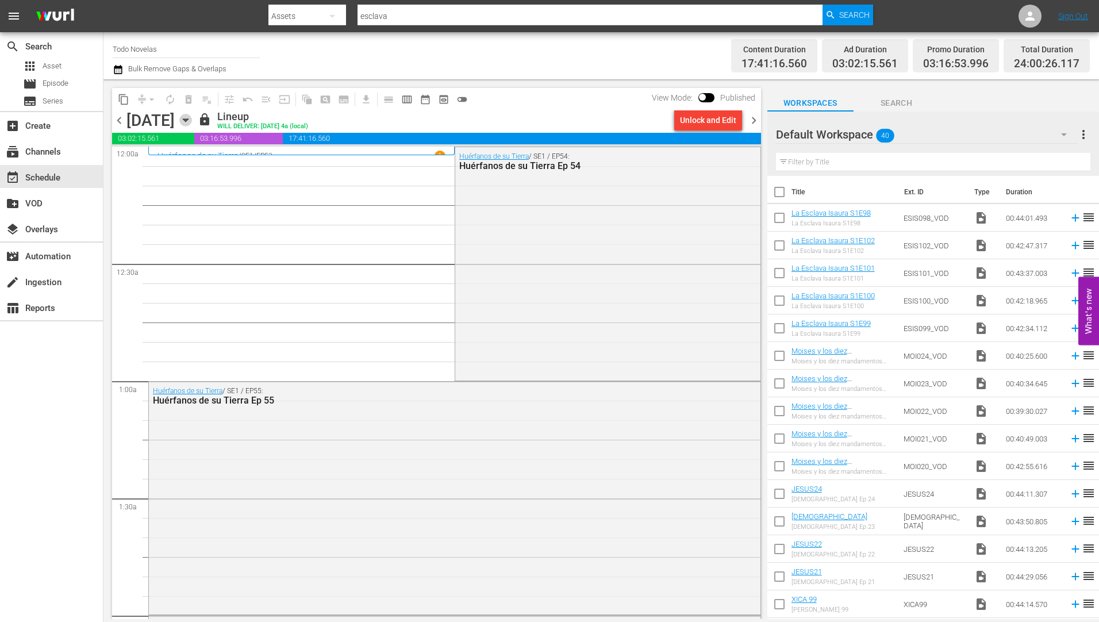
click at [192, 117] on icon "button" at bounding box center [185, 120] width 13 height 13
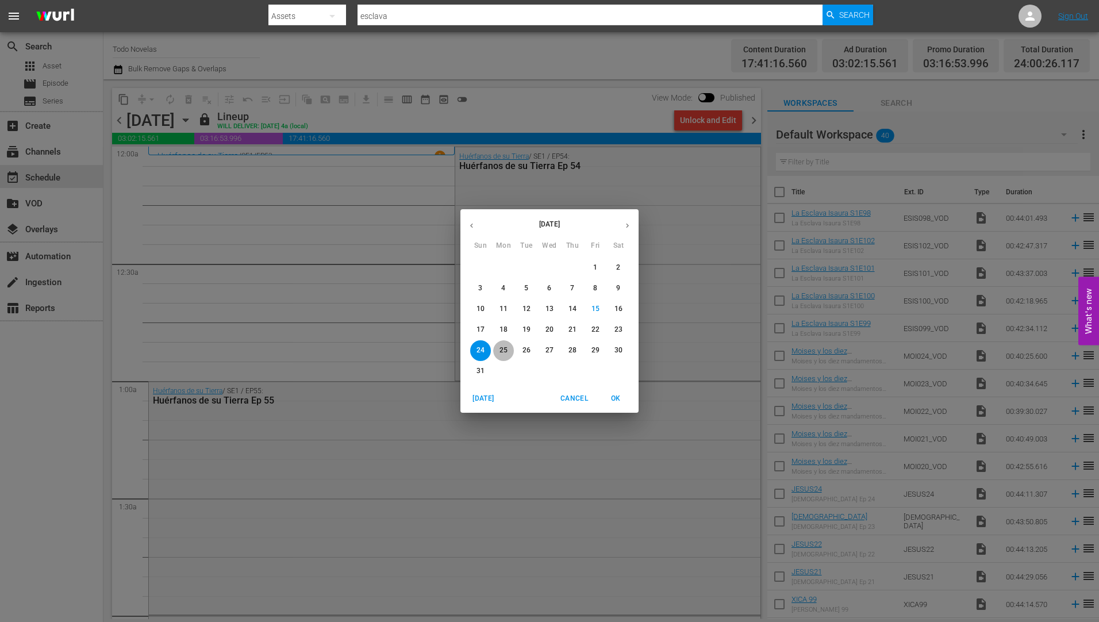
click at [501, 348] on p "25" at bounding box center [504, 351] width 8 height 10
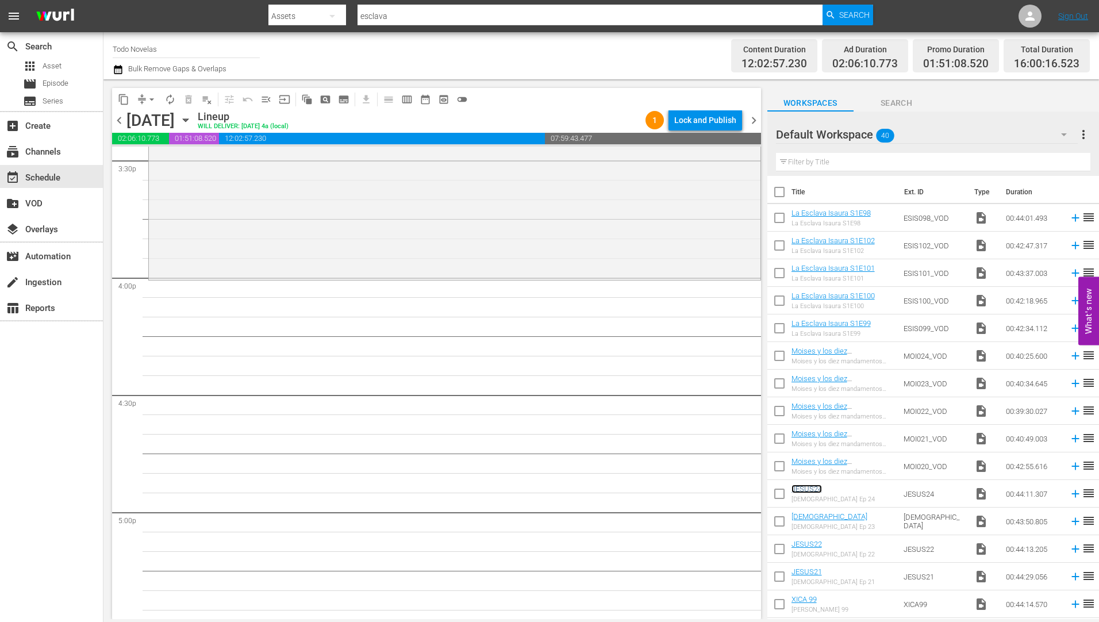
scroll to position [3565, 0]
